Goal: Task Accomplishment & Management: Use online tool/utility

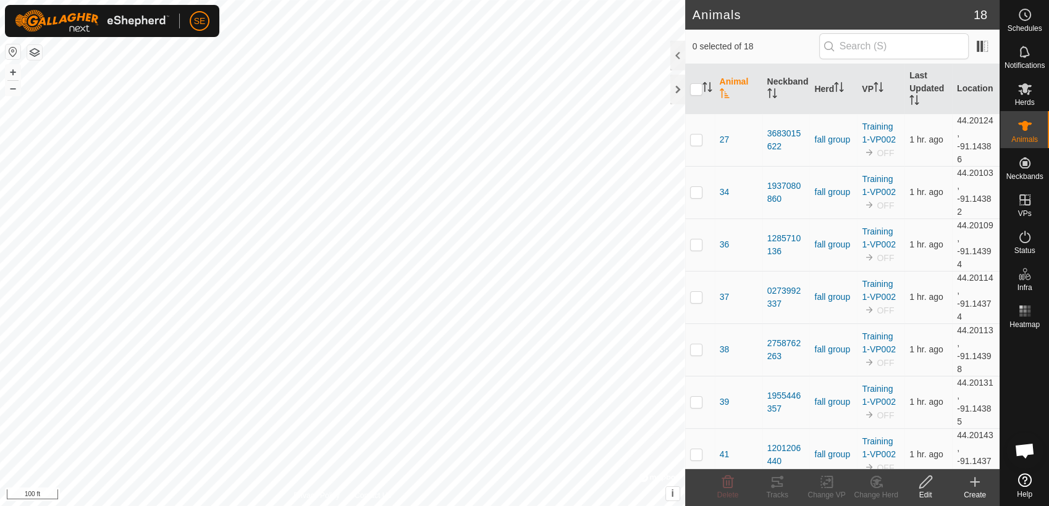
scroll to position [985, 0]
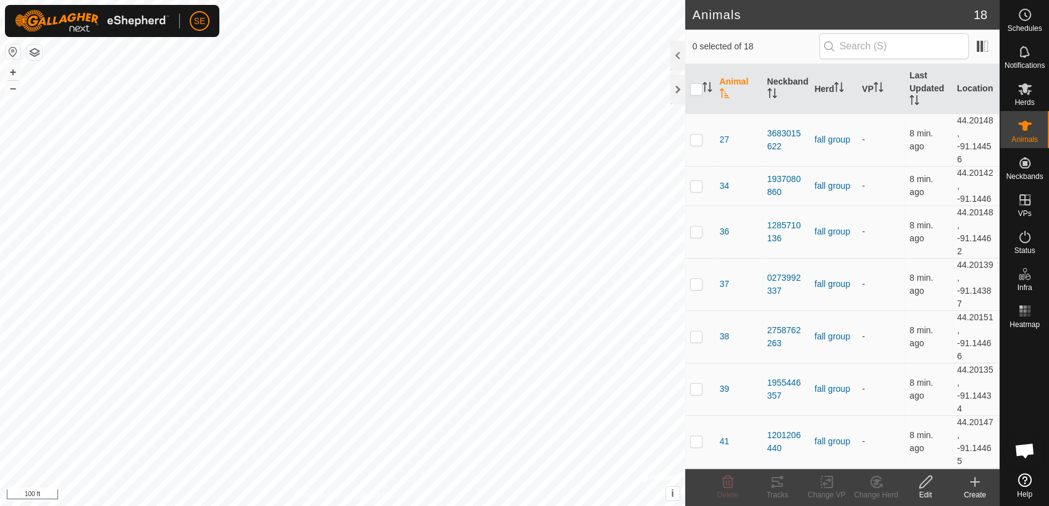
scroll to position [985, 0]
click at [37, 53] on button "button" at bounding box center [34, 52] width 15 height 15
checkbox input "true"
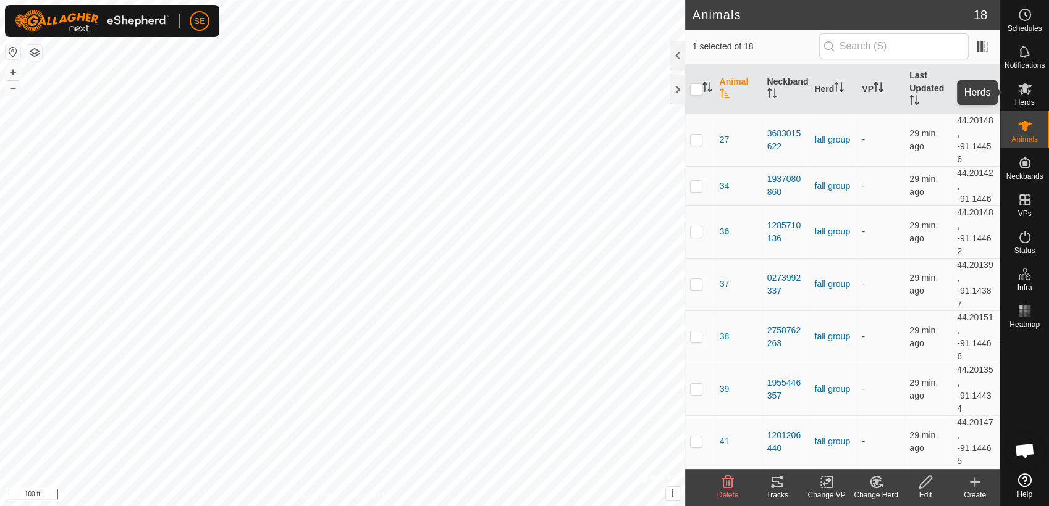
click at [1024, 100] on span "Herds" at bounding box center [1024, 102] width 20 height 7
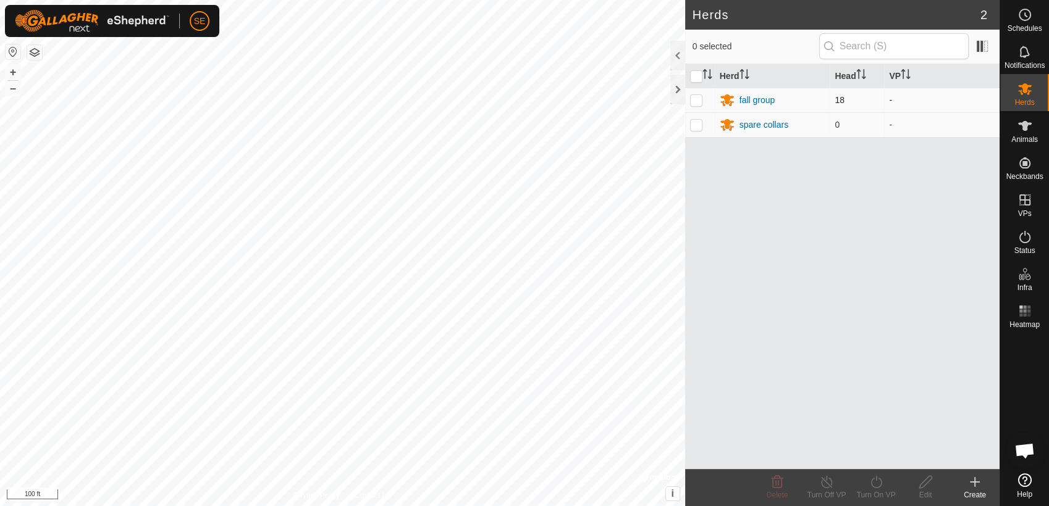
click at [699, 96] on p-checkbox at bounding box center [696, 100] width 12 height 10
checkbox input "true"
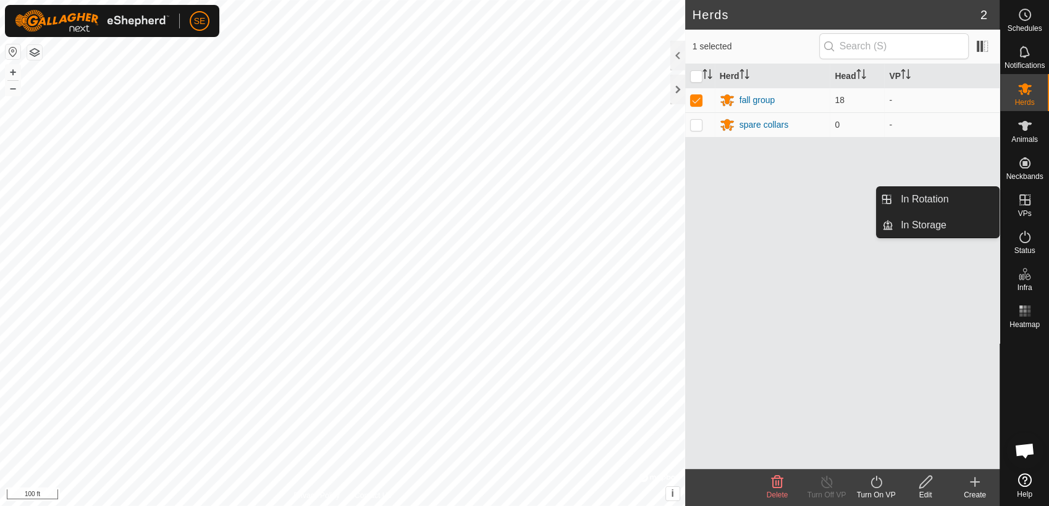
click at [1023, 202] on icon at bounding box center [1024, 200] width 15 height 15
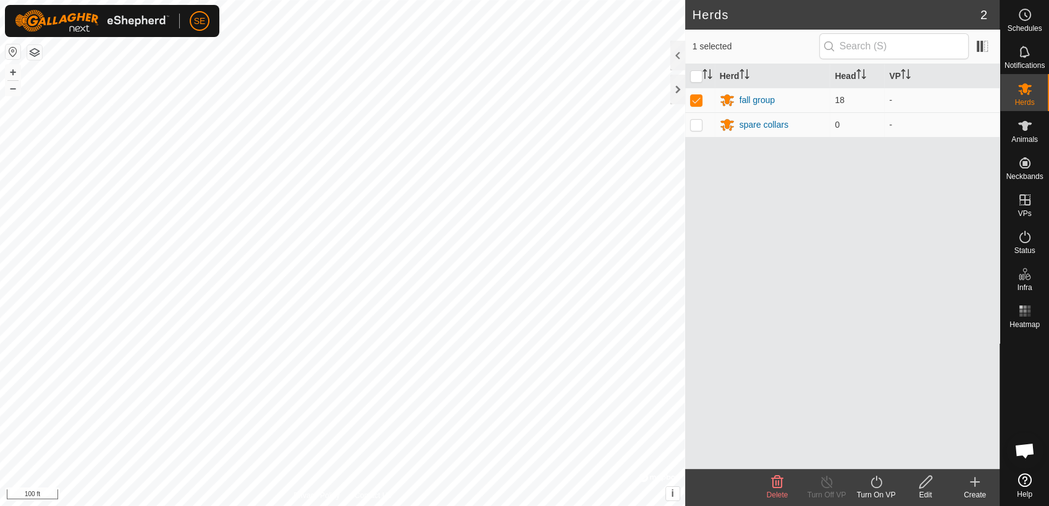
click at [973, 483] on icon at bounding box center [974, 482] width 15 height 15
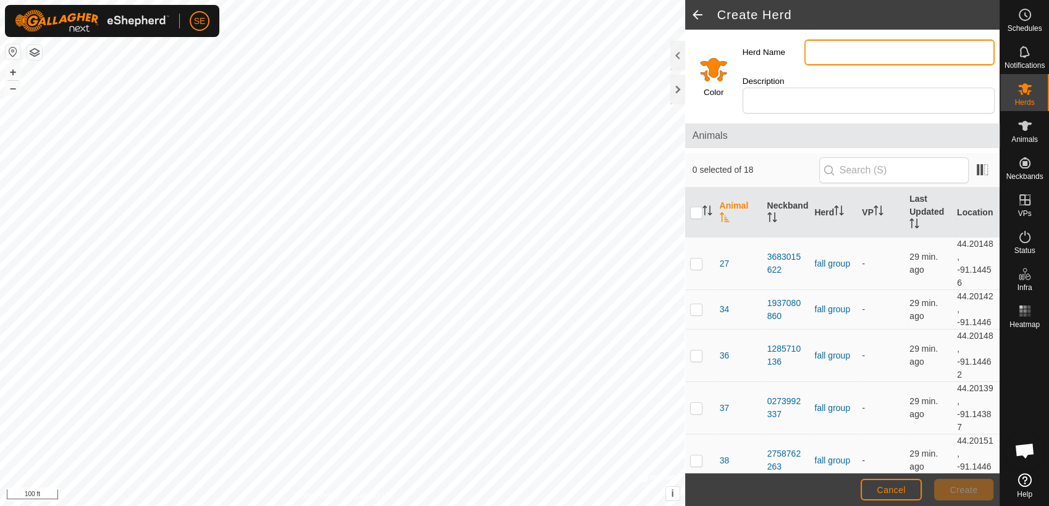
click at [818, 52] on input "Herd Name" at bounding box center [899, 53] width 190 height 26
type input "fall group"
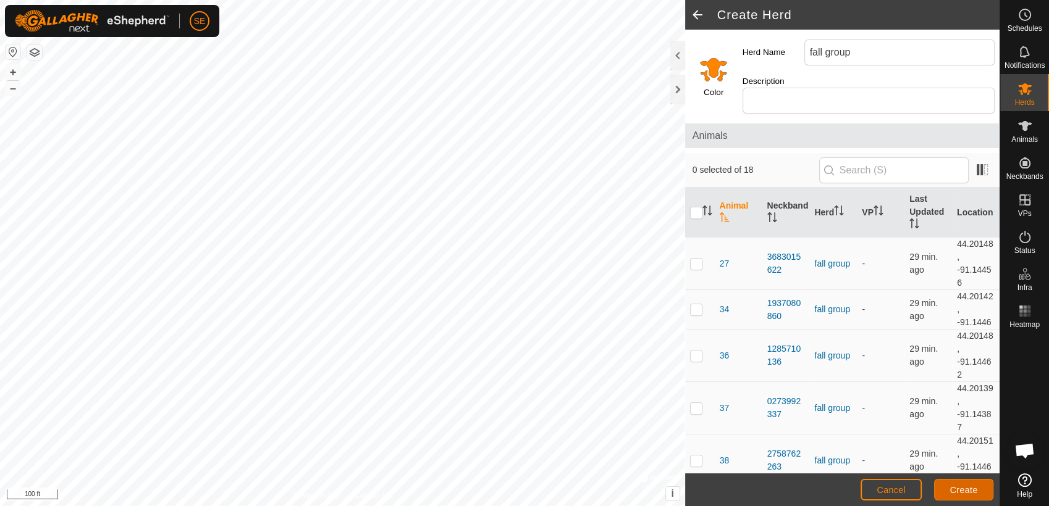
click at [963, 487] on span "Create" at bounding box center [964, 490] width 28 height 10
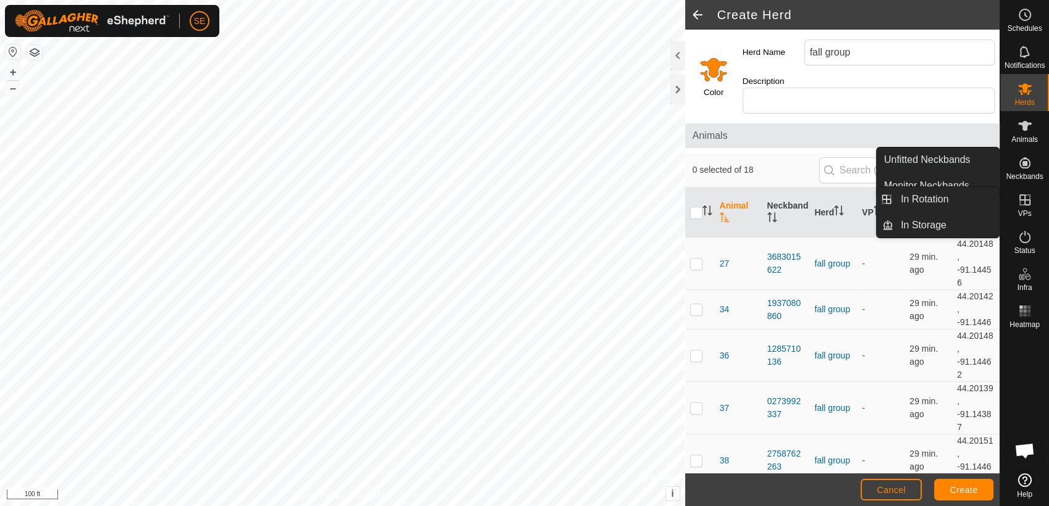
click at [1028, 212] on span "VPs" at bounding box center [1024, 213] width 14 height 7
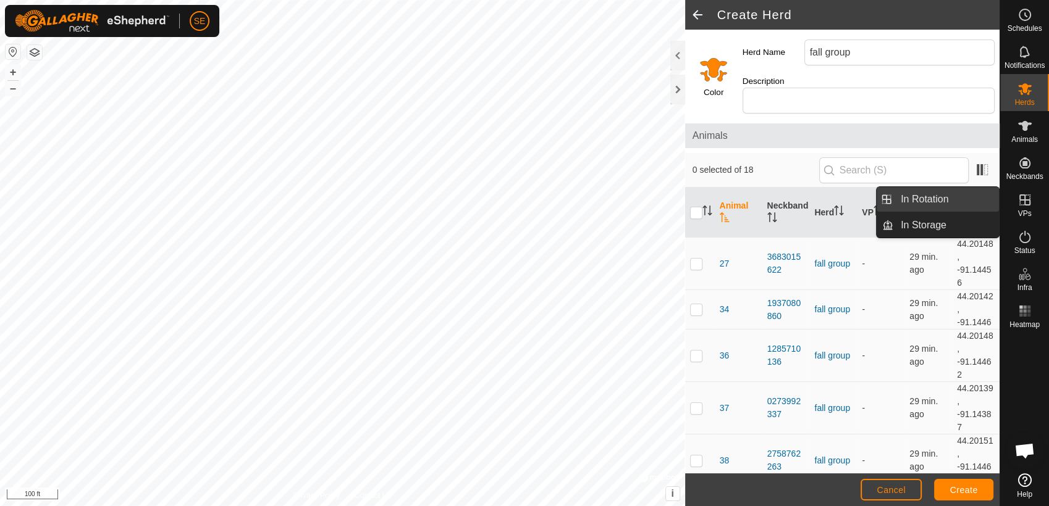
click at [944, 200] on link "In Rotation" at bounding box center [946, 199] width 106 height 25
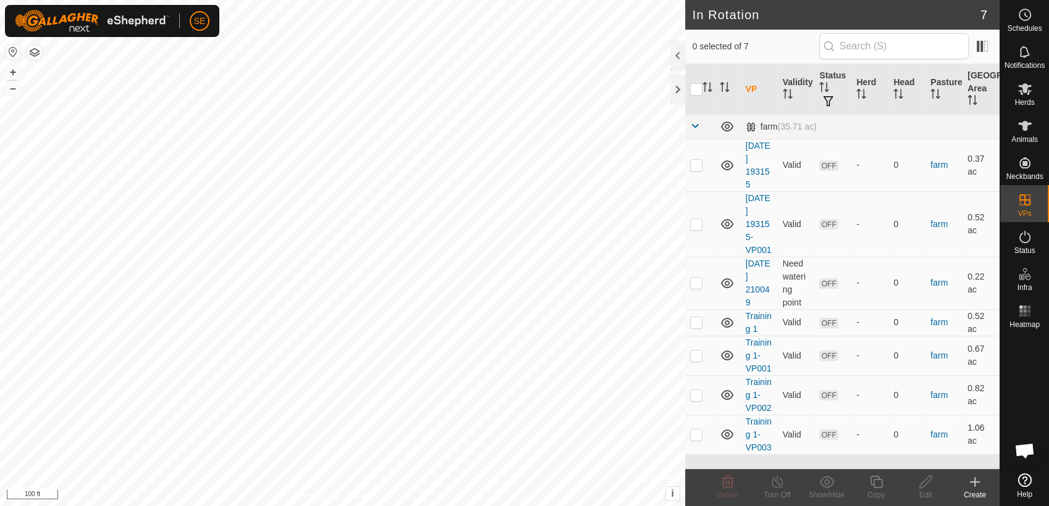
click at [978, 487] on icon at bounding box center [974, 482] width 15 height 15
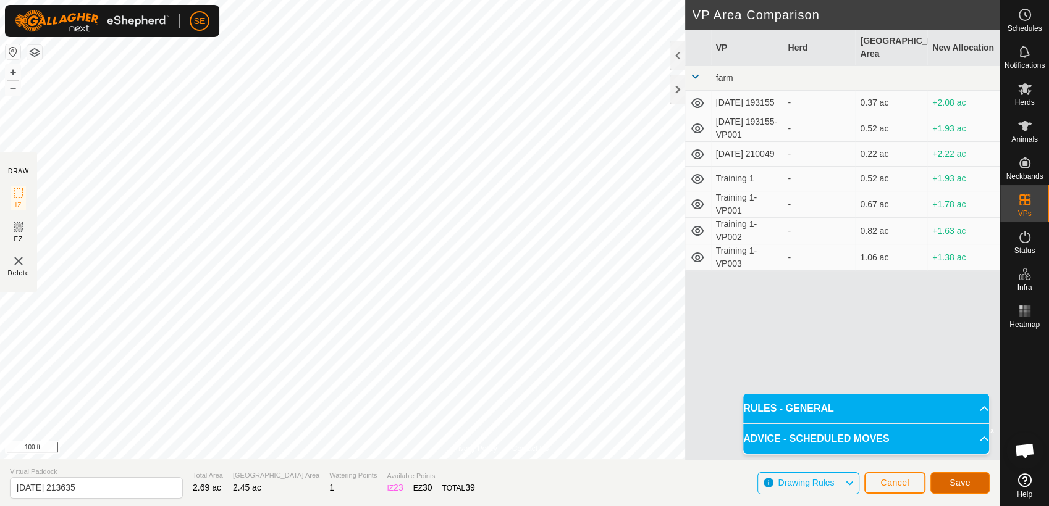
click at [963, 482] on span "Save" at bounding box center [959, 483] width 21 height 10
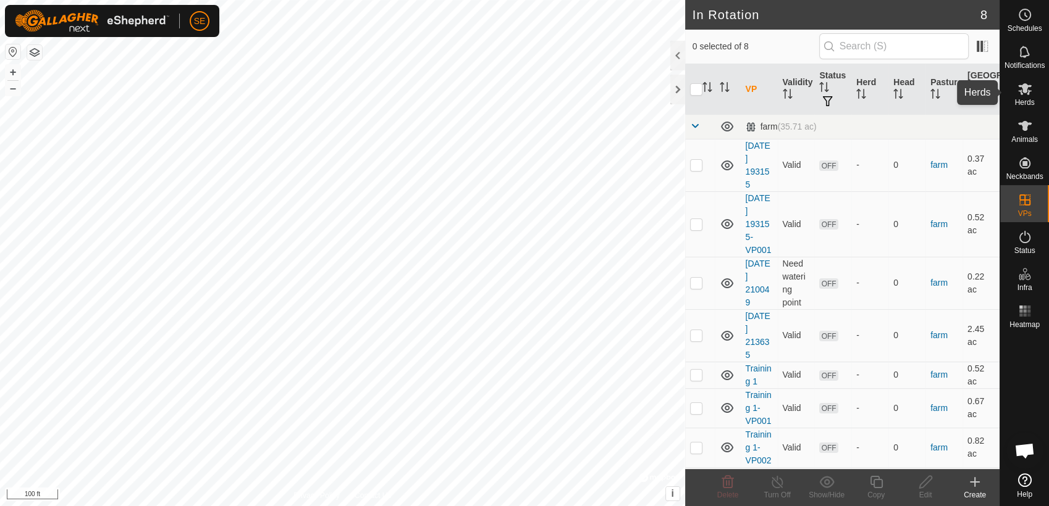
click at [1030, 90] on icon at bounding box center [1024, 89] width 15 height 15
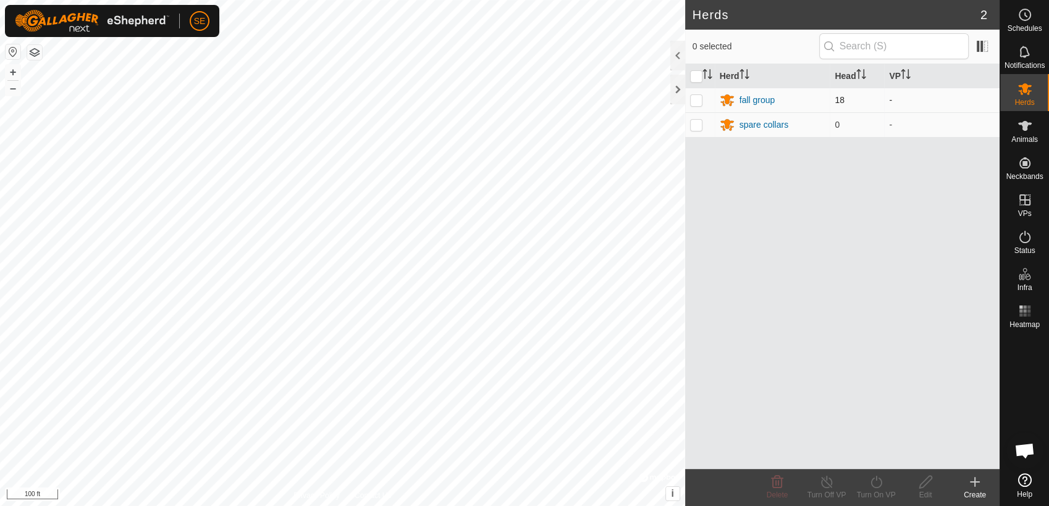
click at [697, 99] on p-checkbox at bounding box center [696, 100] width 12 height 10
checkbox input "true"
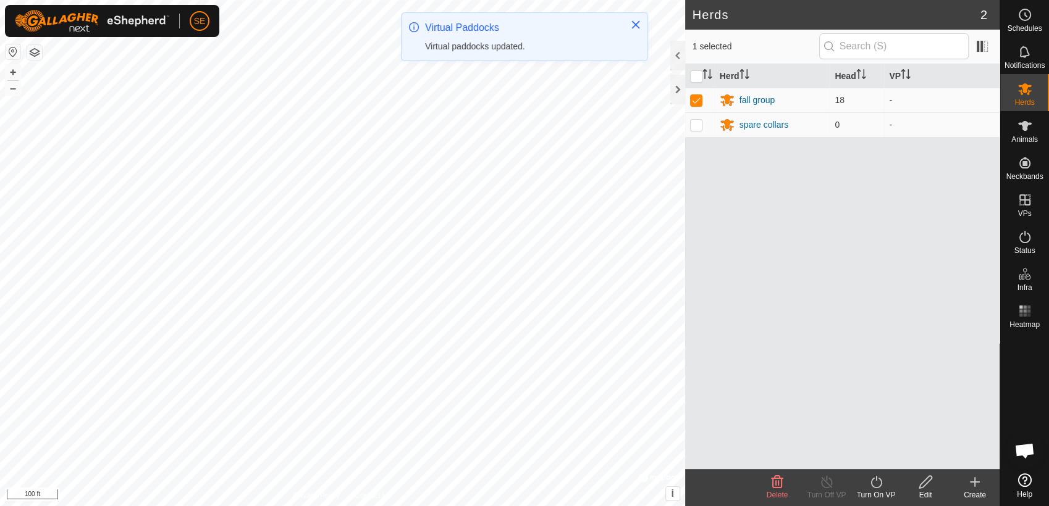
click at [873, 485] on icon at bounding box center [875, 482] width 15 height 15
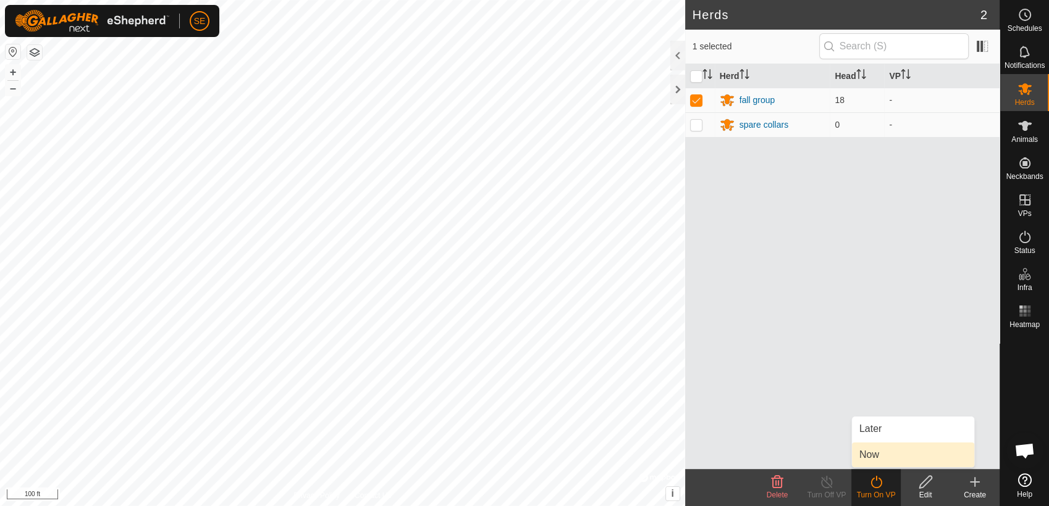
click at [878, 455] on link "Now" at bounding box center [913, 455] width 122 height 25
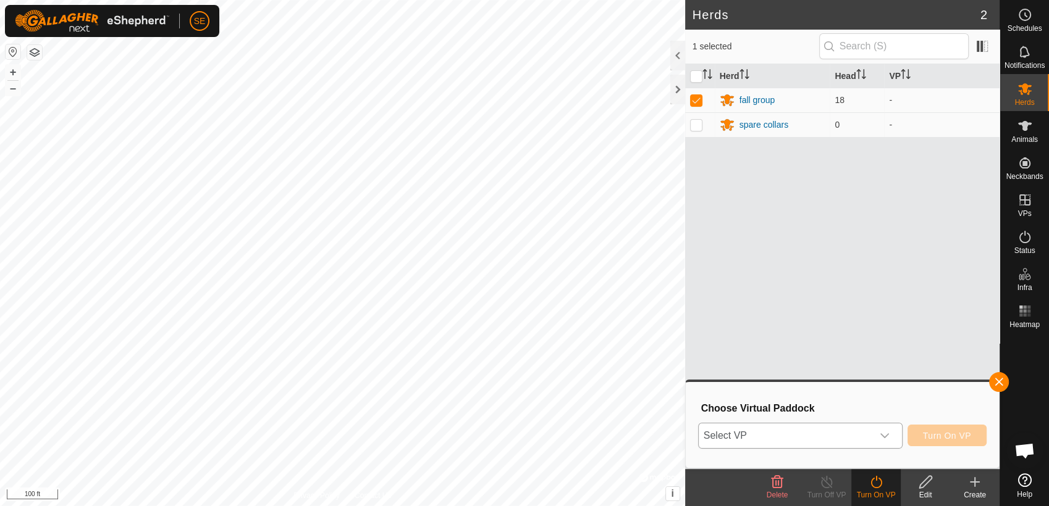
click at [880, 432] on div "dropdown trigger" at bounding box center [884, 436] width 25 height 25
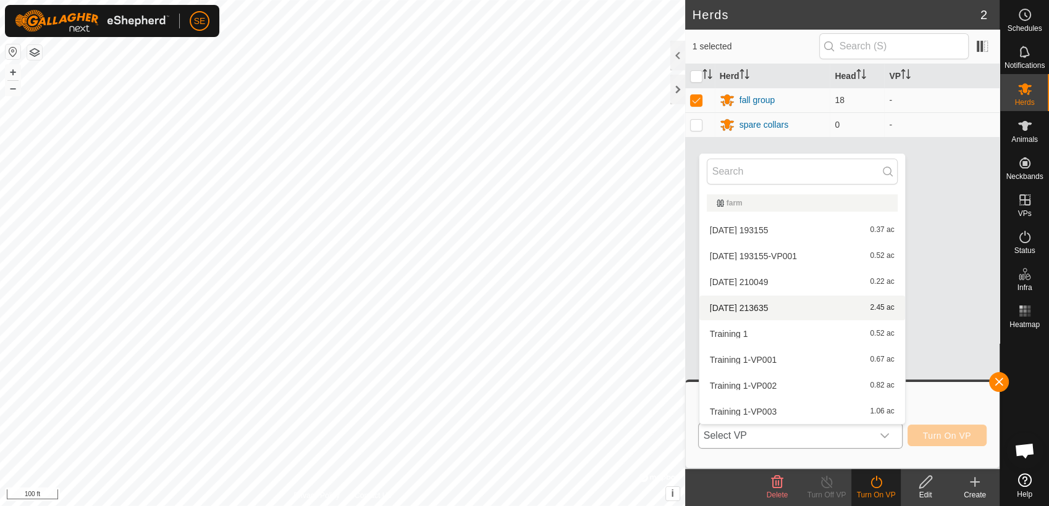
click at [762, 306] on li "[DATE] 213635 2.45 ac" at bounding box center [802, 308] width 206 height 25
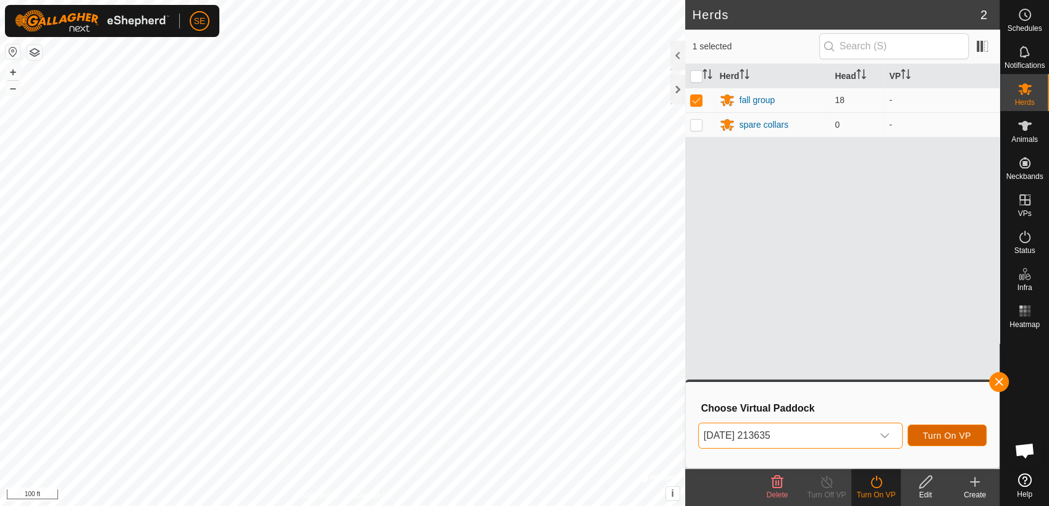
click at [945, 437] on span "Turn On VP" at bounding box center [947, 436] width 48 height 10
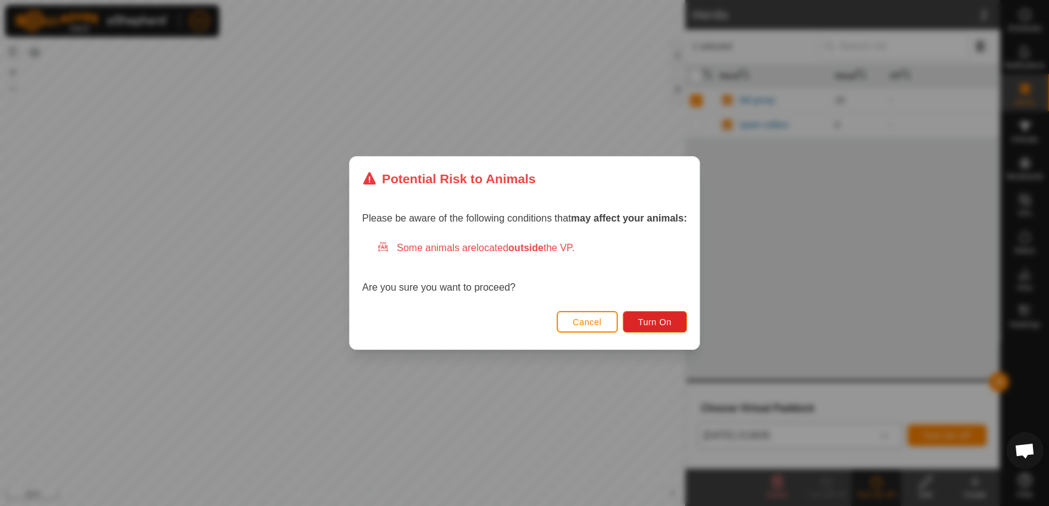
click at [598, 319] on span "Cancel" at bounding box center [587, 322] width 29 height 10
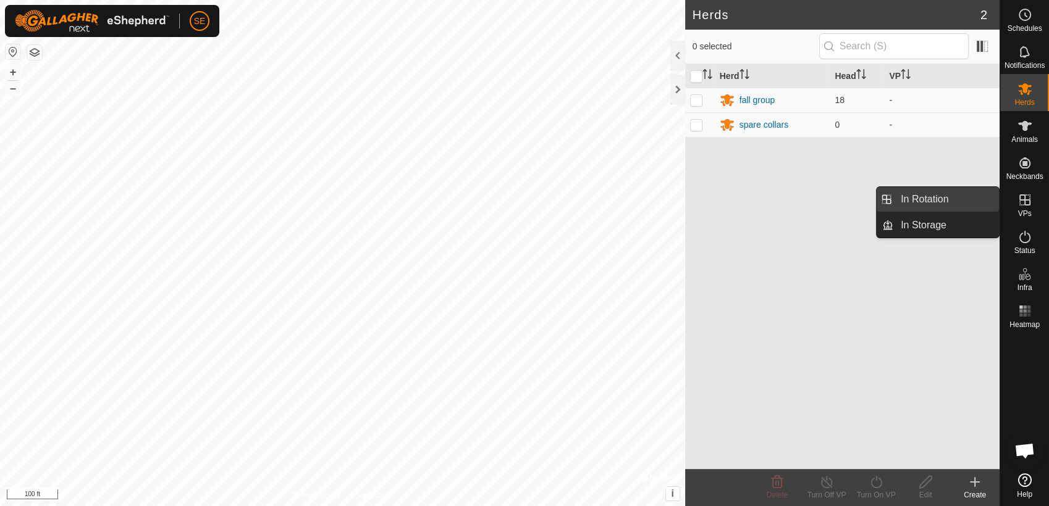
scroll to position [985, 0]
click at [963, 200] on link "In Rotation" at bounding box center [946, 199] width 106 height 25
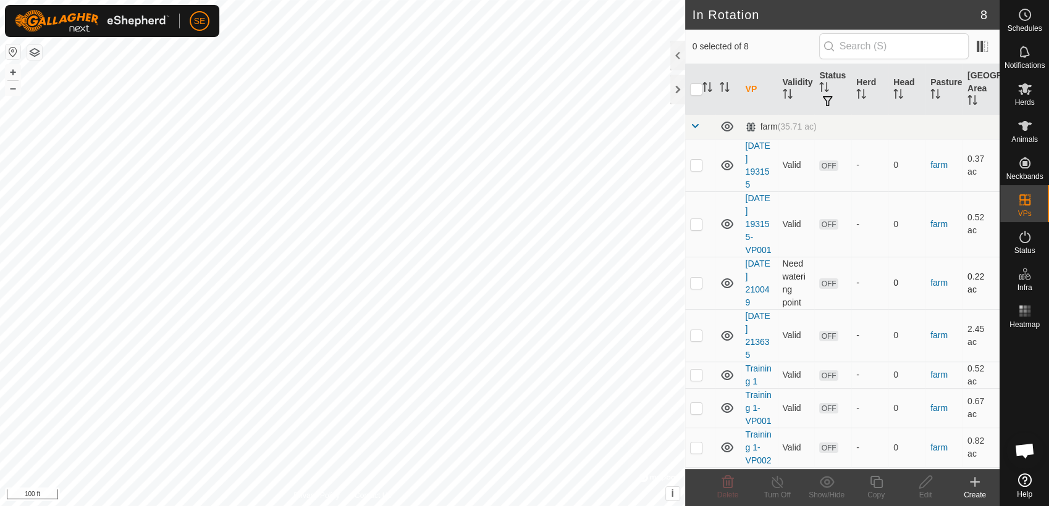
click at [693, 280] on p-checkbox at bounding box center [696, 283] width 12 height 10
click at [696, 280] on p-checkbox at bounding box center [696, 283] width 12 height 10
checkbox input "false"
click at [692, 224] on p-checkbox at bounding box center [696, 224] width 12 height 10
click at [694, 224] on p-checkbox at bounding box center [696, 224] width 12 height 10
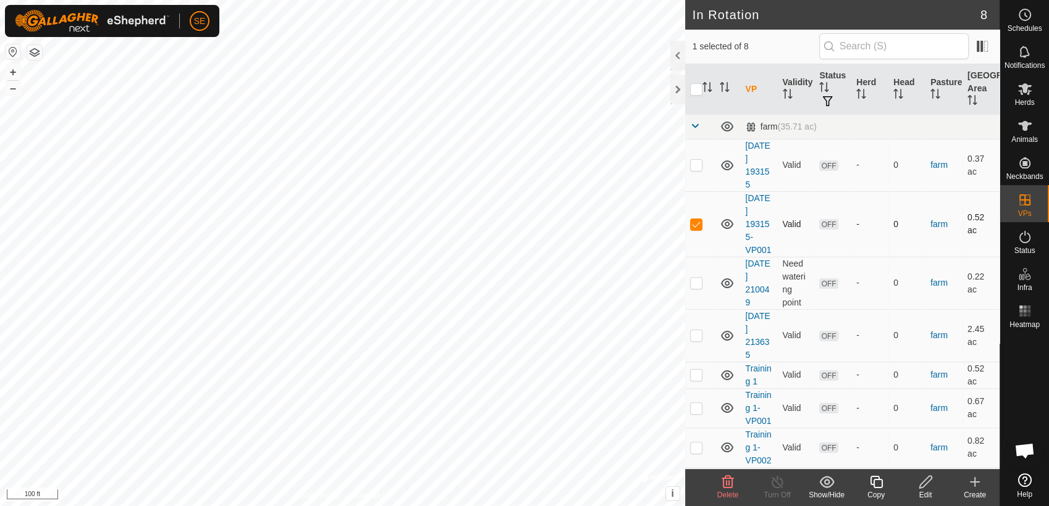
checkbox input "false"
click at [700, 338] on p-checkbox at bounding box center [696, 335] width 12 height 10
checkbox input "true"
click at [928, 487] on icon at bounding box center [925, 482] width 15 height 15
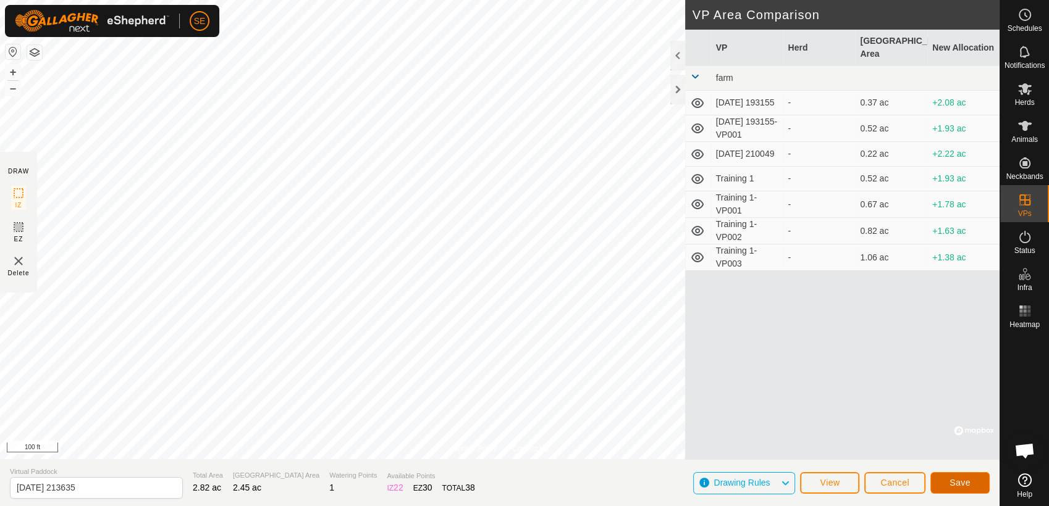
click at [960, 487] on span "Save" at bounding box center [959, 483] width 21 height 10
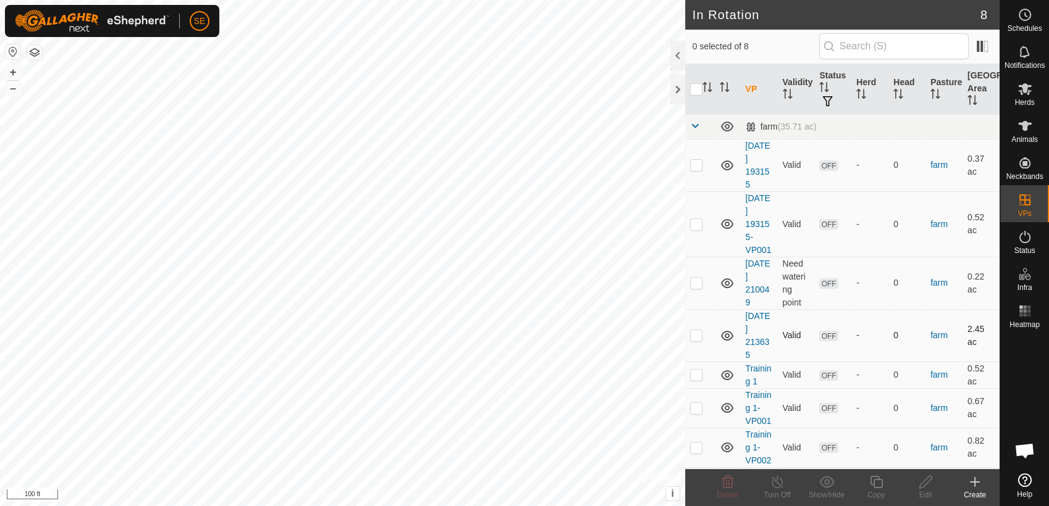
click at [694, 338] on p-checkbox at bounding box center [696, 335] width 12 height 10
checkbox input "true"
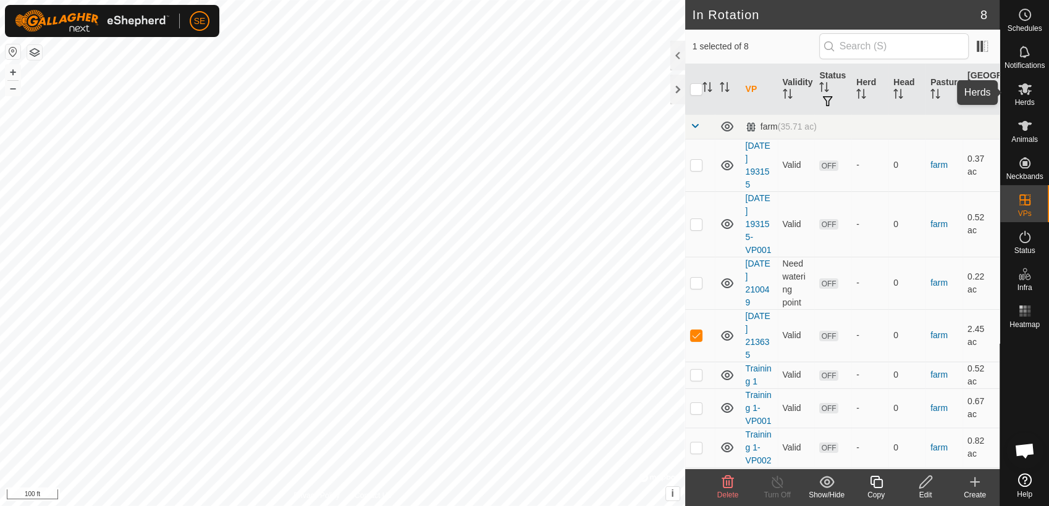
click at [1026, 95] on icon at bounding box center [1024, 89] width 15 height 15
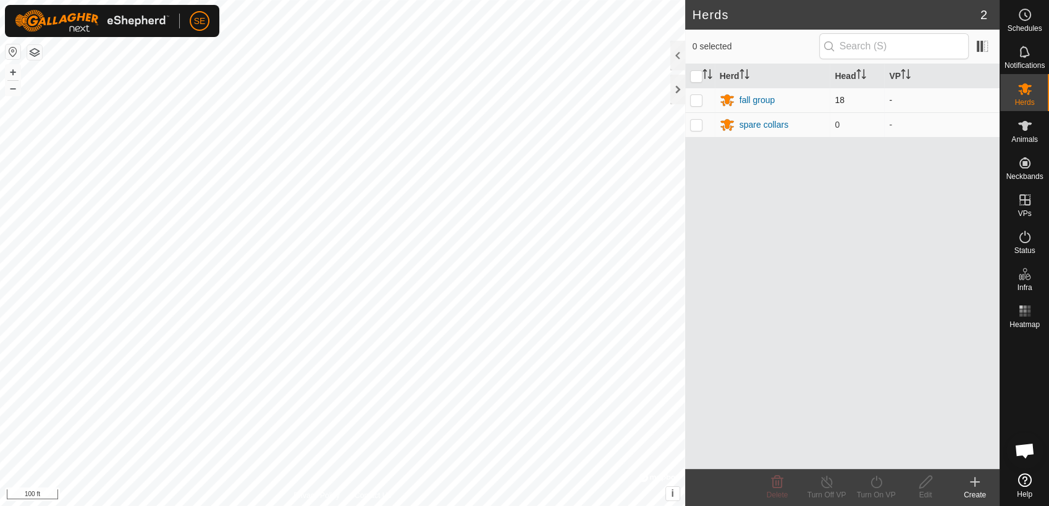
click at [694, 99] on p-checkbox at bounding box center [696, 100] width 12 height 10
checkbox input "true"
click at [876, 491] on div "Turn On VP" at bounding box center [875, 495] width 49 height 11
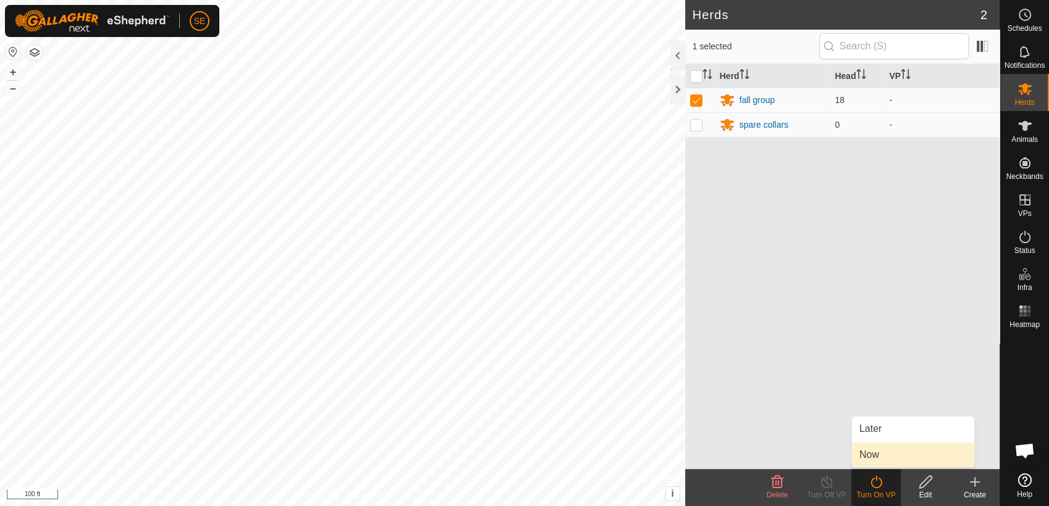
click at [879, 453] on span "Now" at bounding box center [869, 455] width 20 height 15
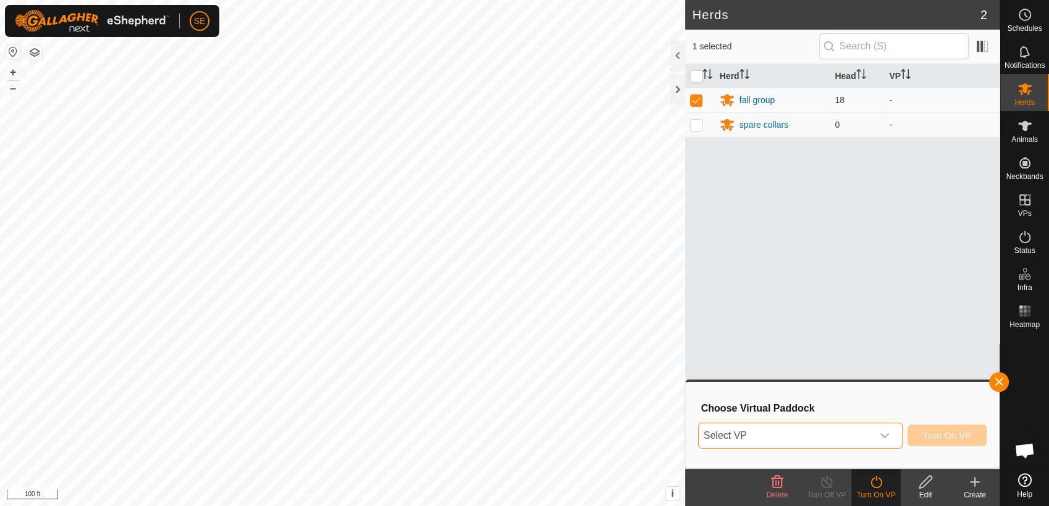
click at [868, 437] on span "Select VP" at bounding box center [786, 436] width 174 height 25
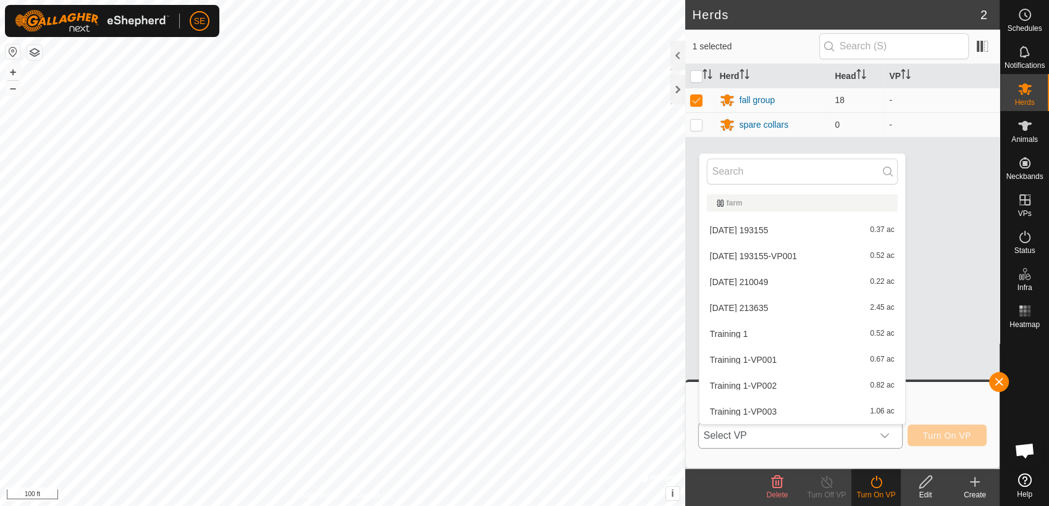
click at [749, 309] on li "[DATE] 213635 2.45 ac" at bounding box center [802, 308] width 206 height 25
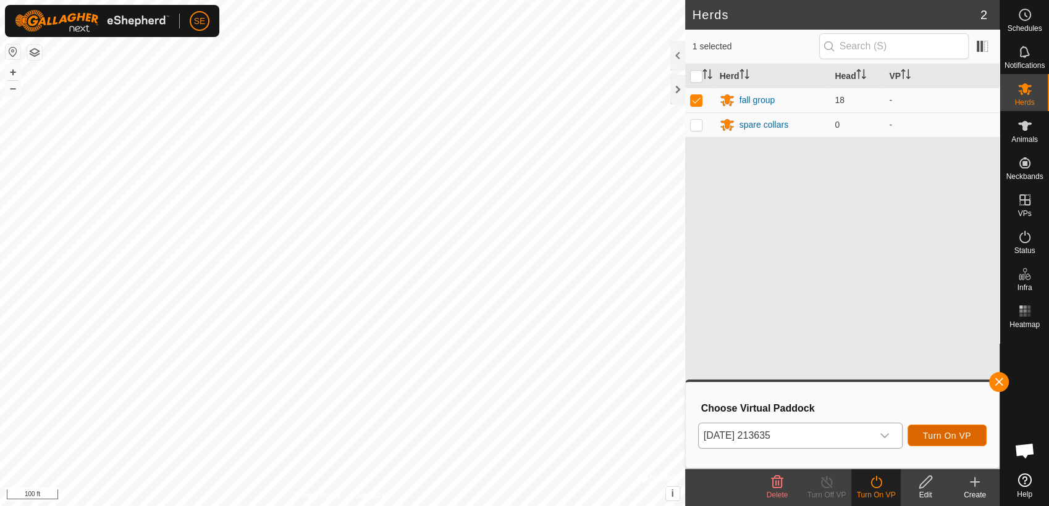
click at [959, 431] on span "Turn On VP" at bounding box center [947, 436] width 48 height 10
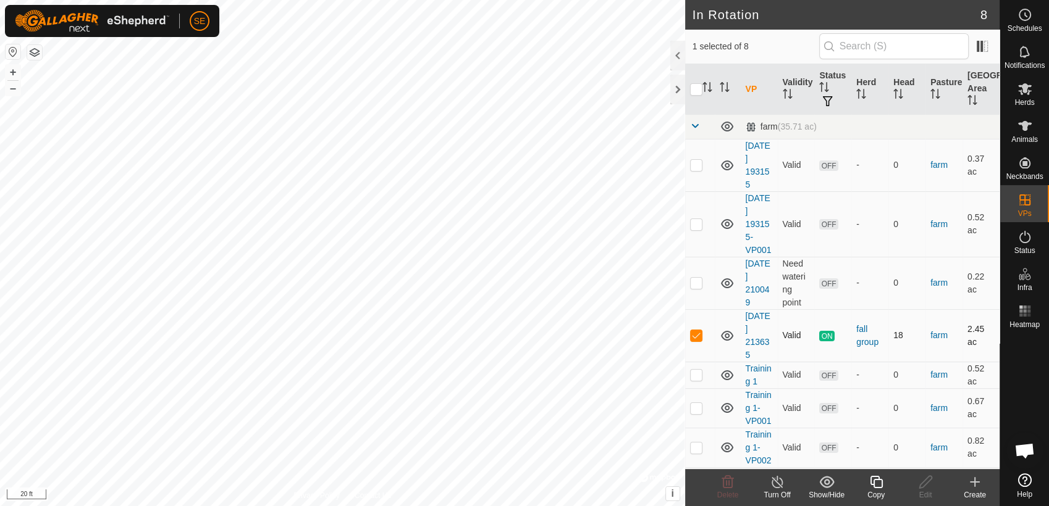
click at [695, 335] on p-checkbox at bounding box center [696, 335] width 12 height 10
click at [33, 52] on button "button" at bounding box center [34, 52] width 15 height 15
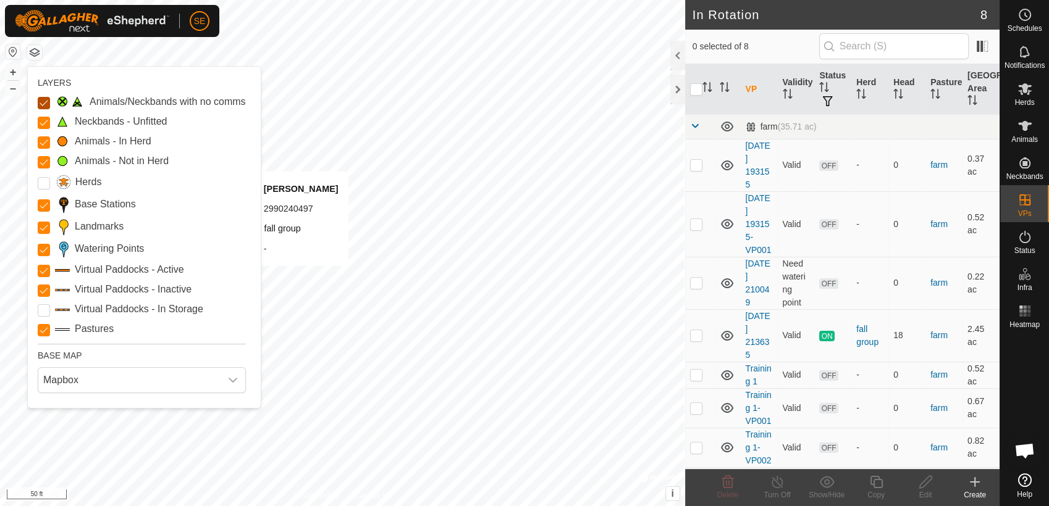
click at [44, 106] on Issue "Animals/Neckbands with no comms" at bounding box center [44, 103] width 12 height 12
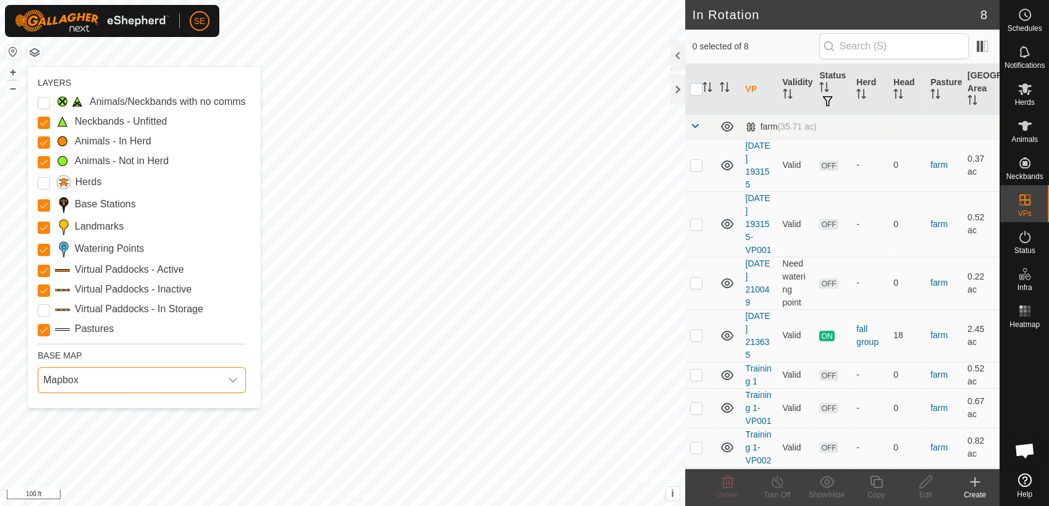
click at [219, 383] on span "Mapbox" at bounding box center [129, 380] width 182 height 25
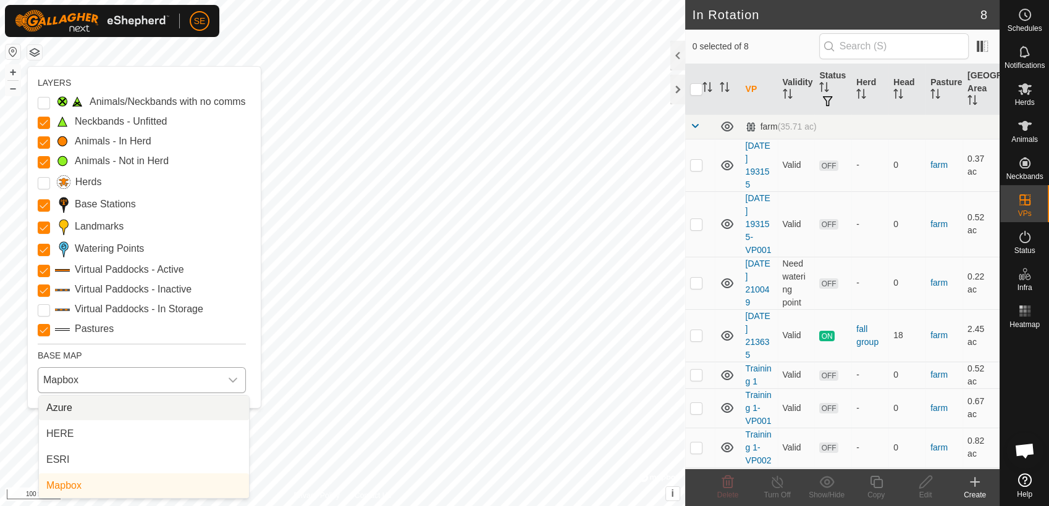
click at [77, 410] on li "Azure" at bounding box center [144, 408] width 210 height 25
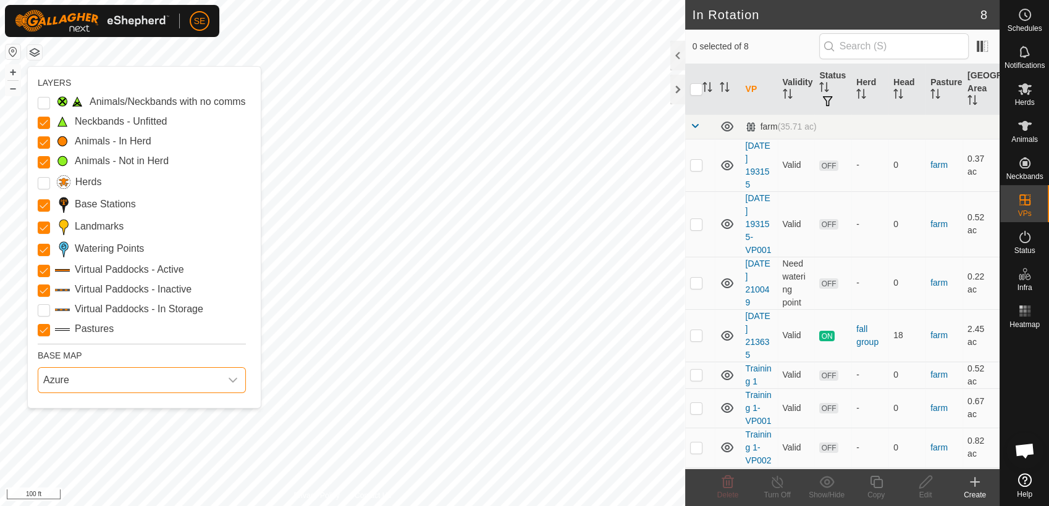
click at [217, 369] on span "Azure" at bounding box center [129, 380] width 182 height 25
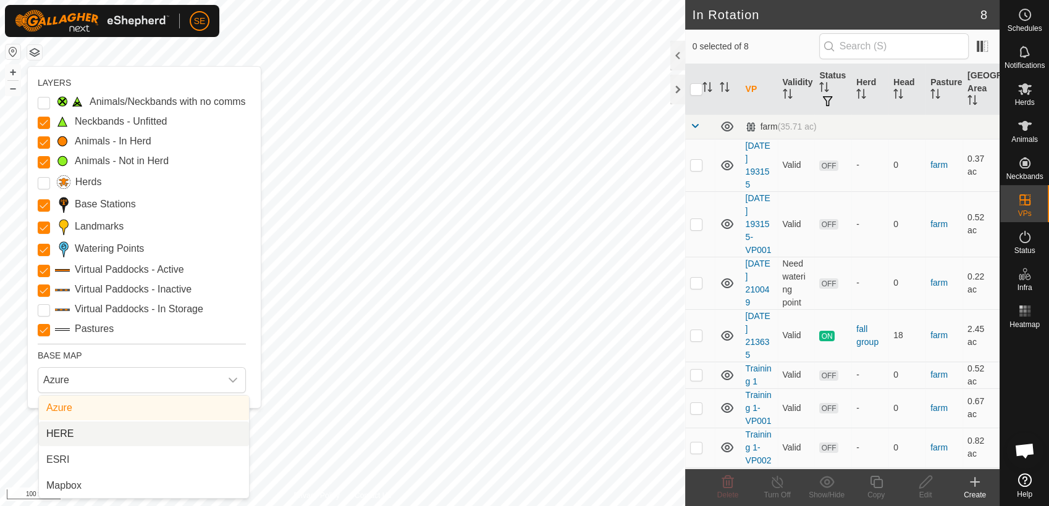
click at [124, 434] on li "HERE" at bounding box center [144, 434] width 210 height 25
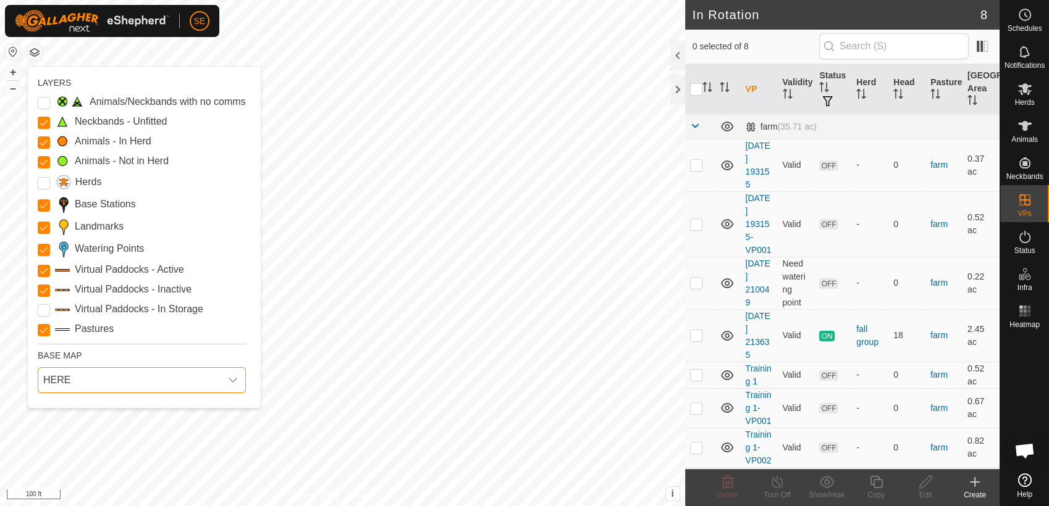
click at [237, 376] on icon "dropdown trigger" at bounding box center [233, 381] width 10 height 10
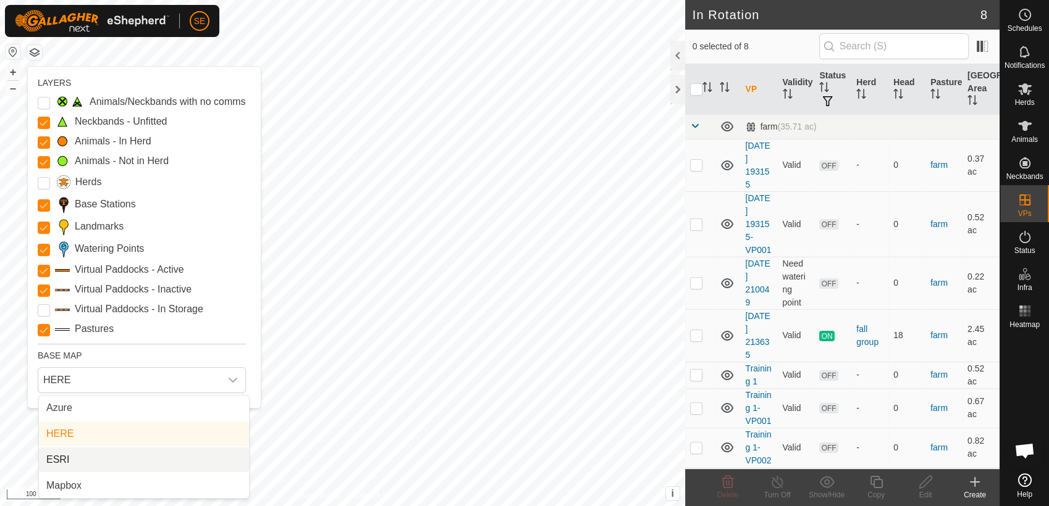
click at [174, 455] on li "ESRI" at bounding box center [144, 460] width 210 height 25
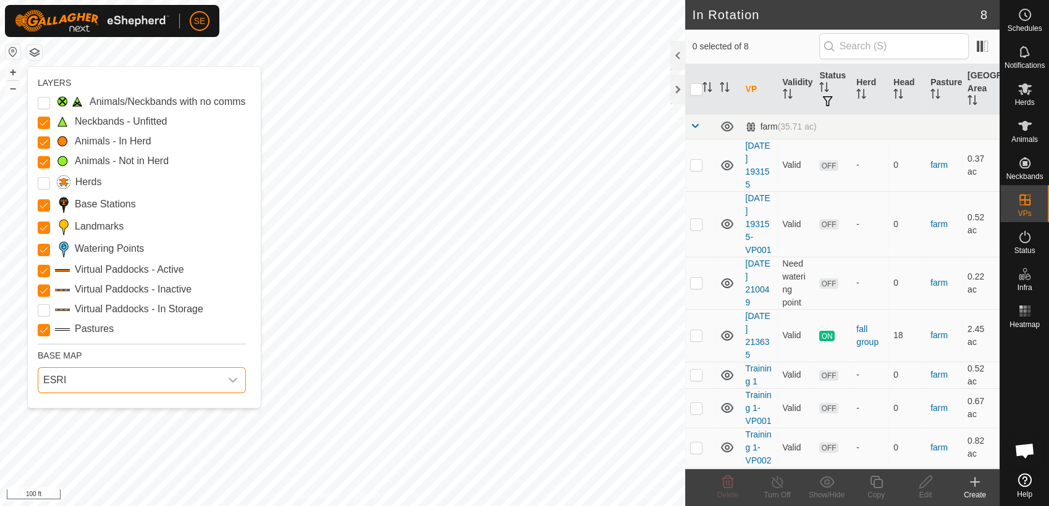
click at [217, 381] on span "ESRI" at bounding box center [129, 380] width 182 height 25
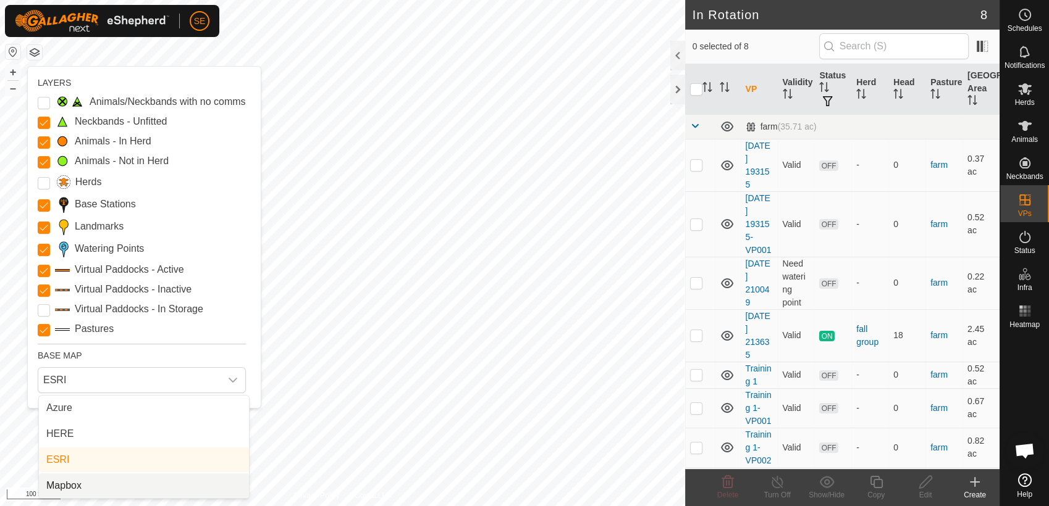
click at [178, 479] on li "Mapbox" at bounding box center [144, 486] width 210 height 25
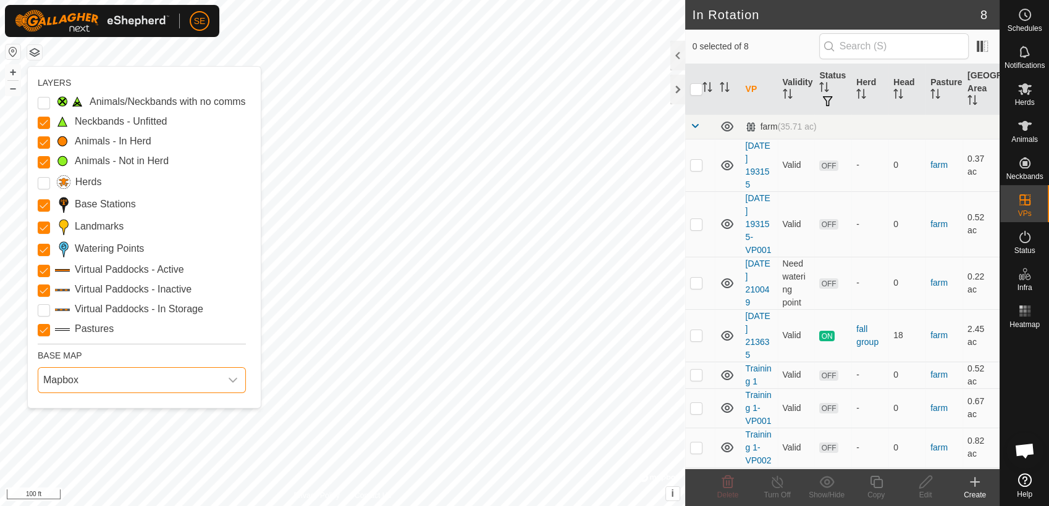
click at [172, 375] on span "Mapbox" at bounding box center [129, 380] width 182 height 25
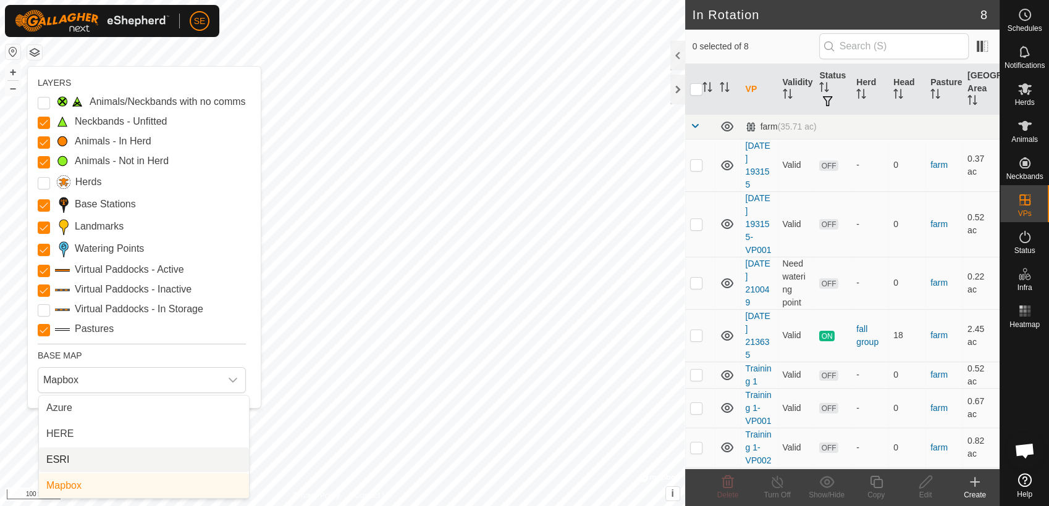
click at [135, 467] on li "ESRI" at bounding box center [144, 460] width 210 height 25
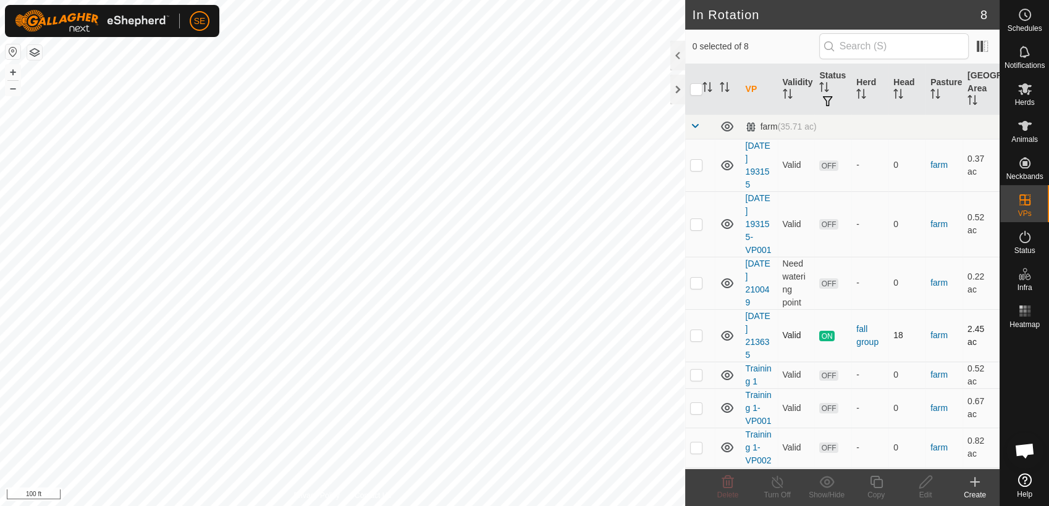
click at [699, 334] on p-checkbox at bounding box center [696, 335] width 12 height 10
checkbox input "true"
click at [876, 489] on icon at bounding box center [875, 482] width 15 height 15
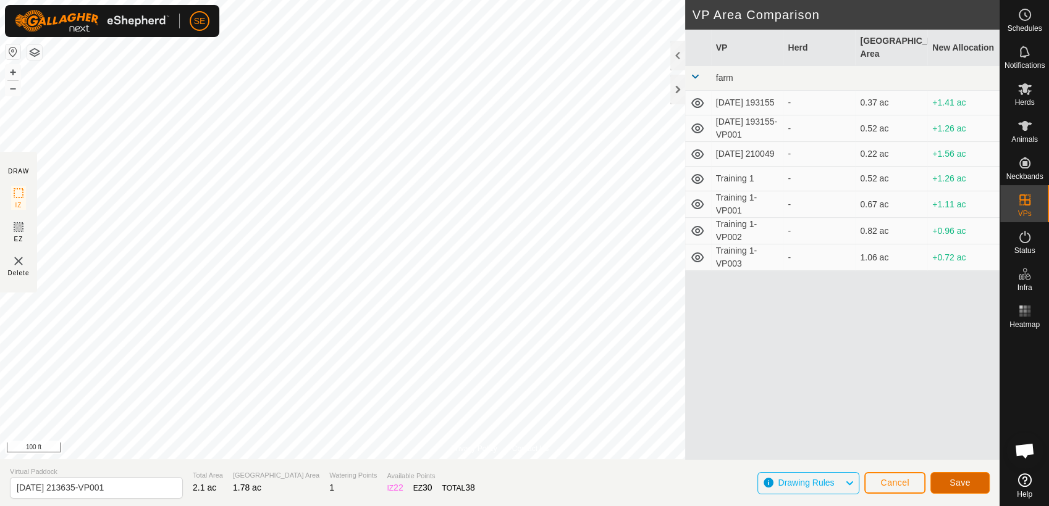
click at [968, 478] on span "Save" at bounding box center [959, 483] width 21 height 10
